Goal: Information Seeking & Learning: Find contact information

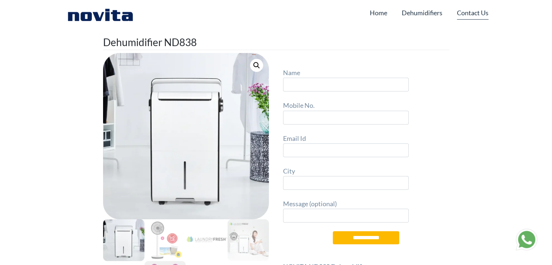
click at [471, 16] on link "Contact Us" at bounding box center [473, 13] width 32 height 14
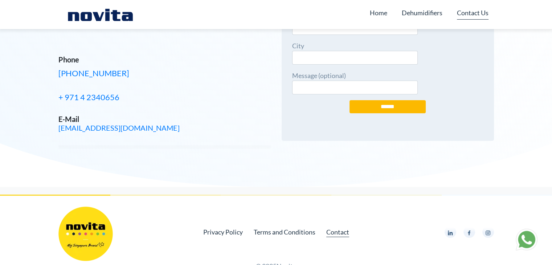
scroll to position [121, 0]
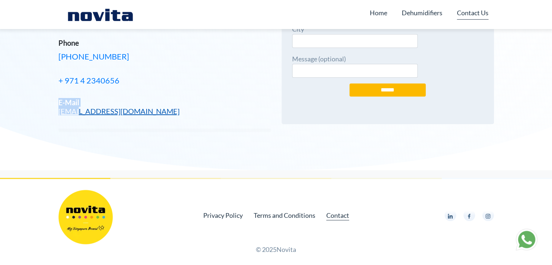
drag, startPoint x: 139, startPoint y: 106, endPoint x: 85, endPoint y: 111, distance: 53.9
click at [75, 110] on h5 "E-Mail sales@matskigroup.com" at bounding box center [164, 106] width 212 height 17
click at [119, 132] on div "Contact Us We would love to talk to you about your desire to work with Novita. …" at bounding box center [164, 24] width 212 height 233
drag, startPoint x: 140, startPoint y: 112, endPoint x: 58, endPoint y: 115, distance: 82.8
click at [58, 115] on div "Contact Us We would love to talk to you about your desire to work with Novita. …" at bounding box center [164, 24] width 223 height 291
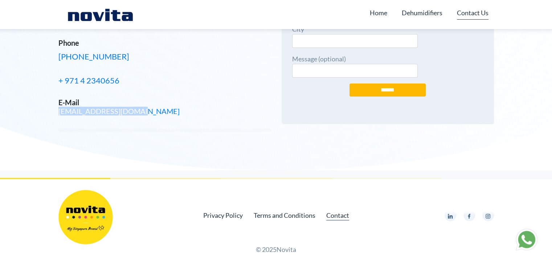
copy link "sales@matskigroup.com"
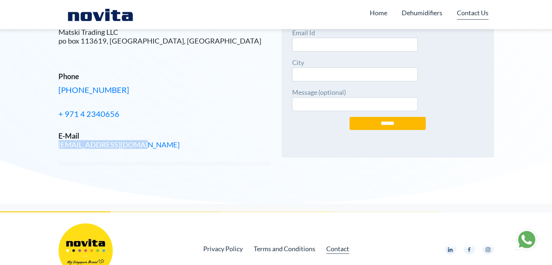
scroll to position [85, 0]
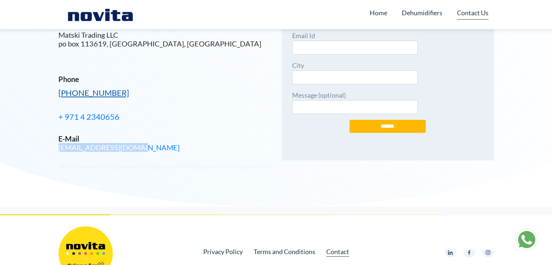
drag, startPoint x: 128, startPoint y: 92, endPoint x: 64, endPoint y: 92, distance: 64.6
click at [64, 92] on p "+971 0521069331" at bounding box center [164, 92] width 212 height 13
click at [115, 103] on div "Address Matski Trading LLC po box 113619, Dubai, United Arab Emirates Phone +97…" at bounding box center [164, 85] width 212 height 133
drag, startPoint x: 128, startPoint y: 98, endPoint x: 61, endPoint y: 96, distance: 67.5
click at [61, 96] on p "+971 0521069331" at bounding box center [164, 92] width 212 height 13
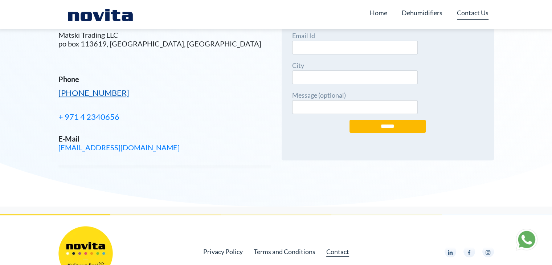
click at [60, 96] on link "+971 0521069331" at bounding box center [93, 93] width 71 height 10
click at [50, 91] on div "Contact Us We would love to talk to you about your desire to work with Novita. …" at bounding box center [276, 60] width 552 height 291
drag, startPoint x: 134, startPoint y: 90, endPoint x: 43, endPoint y: 90, distance: 90.7
click at [43, 90] on div "Contact Us We would love to talk to you about your desire to work with Novita. …" at bounding box center [276, 60] width 552 height 291
click at [123, 102] on div "Address Matski Trading LLC po box 113619, Dubai, United Arab Emirates Phone +97…" at bounding box center [164, 85] width 212 height 133
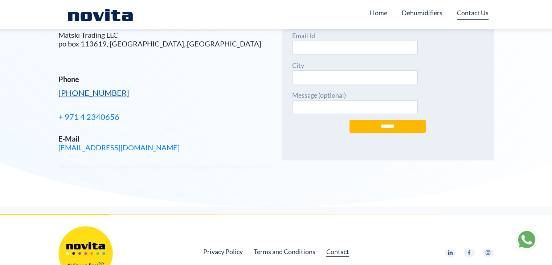
drag, startPoint x: 130, startPoint y: 93, endPoint x: 59, endPoint y: 91, distance: 70.8
click at [59, 91] on p "+971 0521069331" at bounding box center [164, 92] width 212 height 13
copy link "+971 0521069331"
click at [99, 118] on link "+ 971 4 2340656" at bounding box center [88, 117] width 61 height 10
drag, startPoint x: 123, startPoint y: 118, endPoint x: 59, endPoint y: 120, distance: 64.3
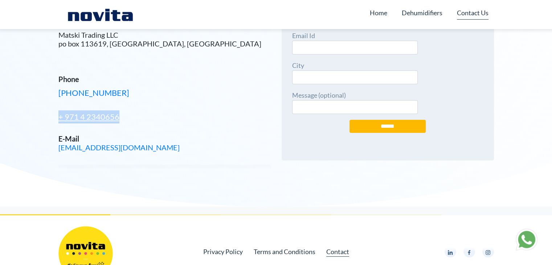
click at [59, 120] on p "+ 971 4 2340656" at bounding box center [164, 116] width 212 height 13
copy link "+ 971 4 2340656"
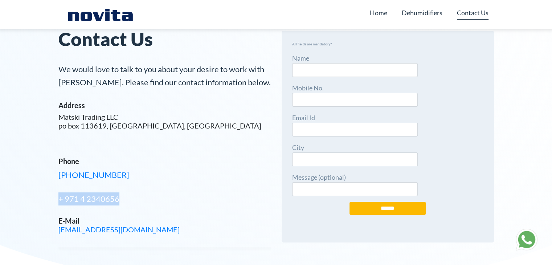
scroll to position [0, 0]
